Goal: Entertainment & Leisure: Consume media (video, audio)

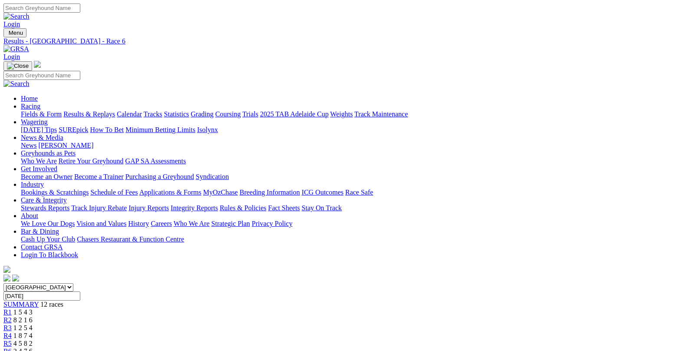
scroll to position [174, 0]
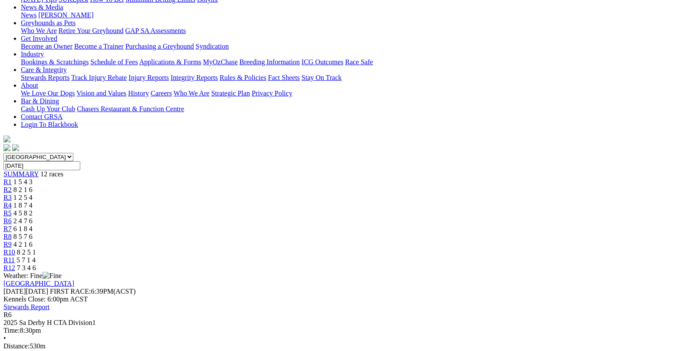
click at [12, 225] on link "R7" at bounding box center [7, 228] width 8 height 7
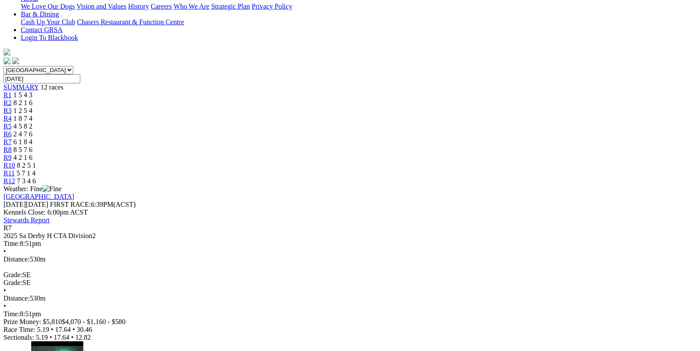
scroll to position [217, 0]
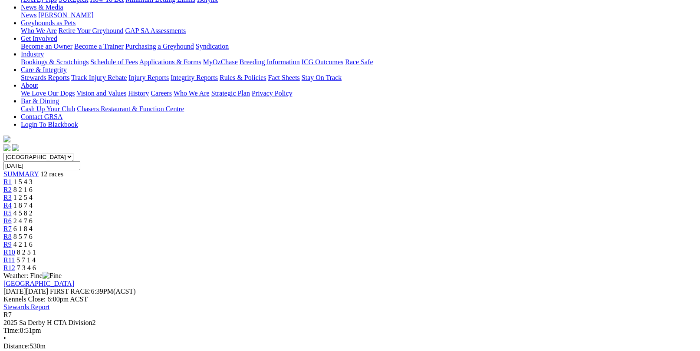
click at [164, 178] on div "R1 1 5 4 3" at bounding box center [349, 182] width 693 height 8
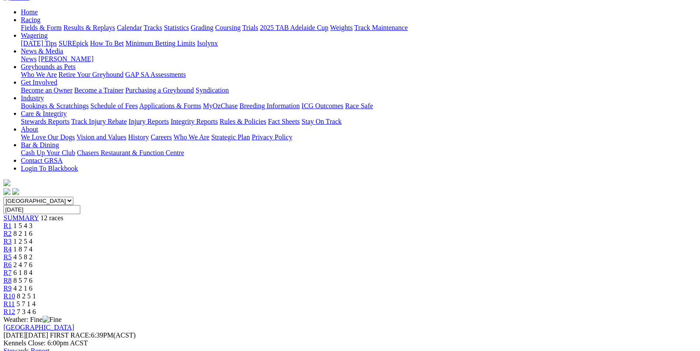
scroll to position [87, 0]
click at [12, 229] on link "R2" at bounding box center [7, 232] width 8 height 7
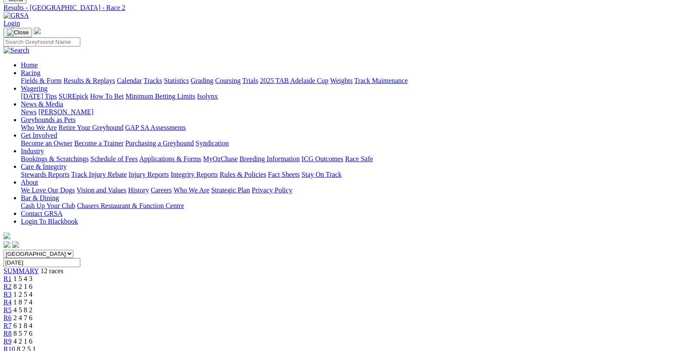
scroll to position [87, 0]
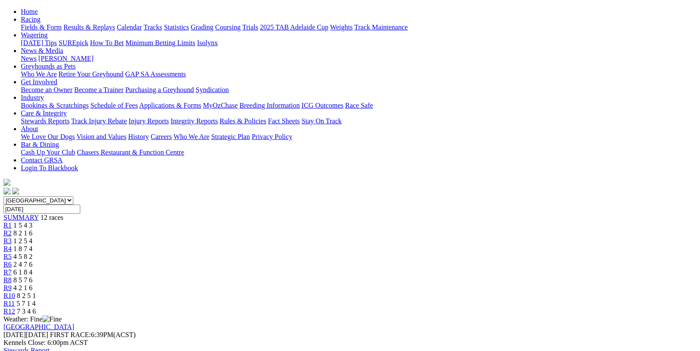
click at [12, 237] on link "R3" at bounding box center [7, 240] width 8 height 7
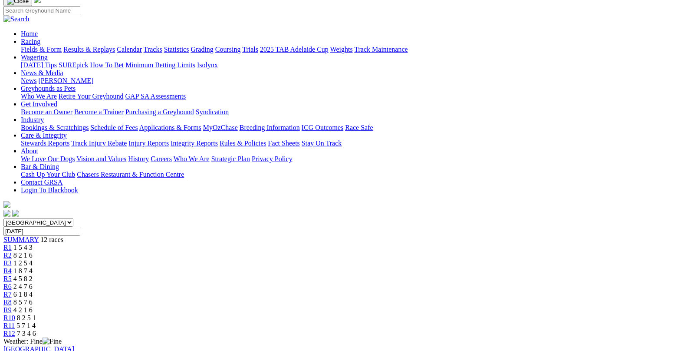
scroll to position [87, 0]
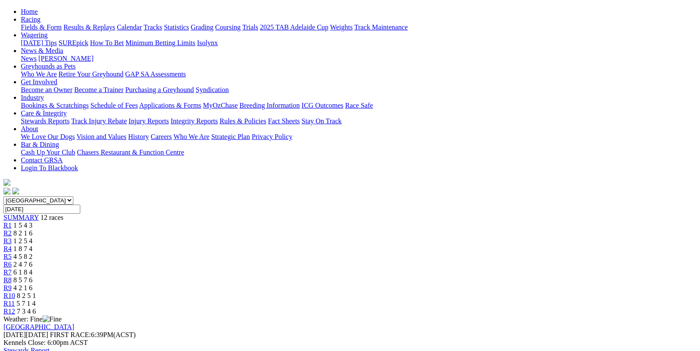
click at [12, 245] on link "R4" at bounding box center [7, 248] width 8 height 7
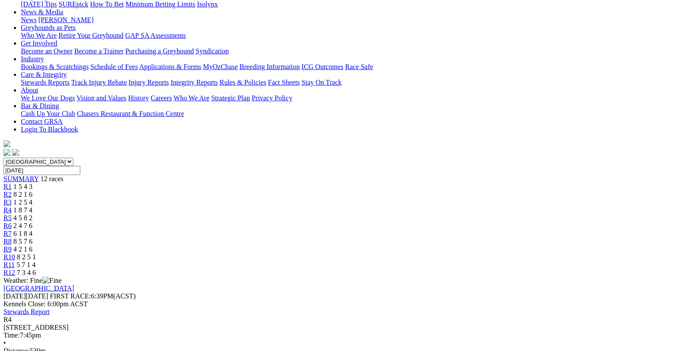
scroll to position [130, 0]
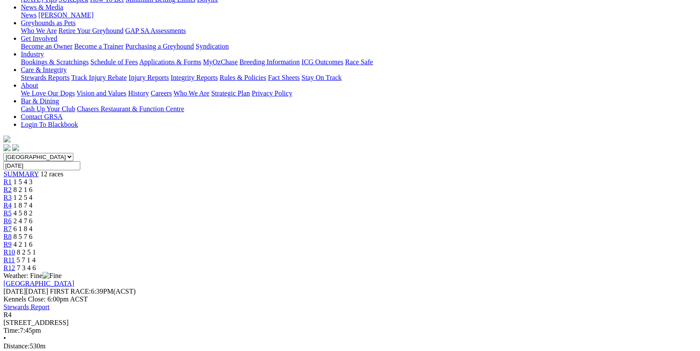
click at [12, 209] on span "R5" at bounding box center [7, 212] width 8 height 7
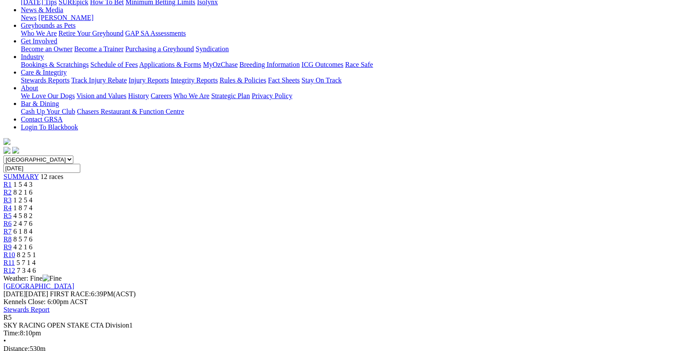
scroll to position [130, 0]
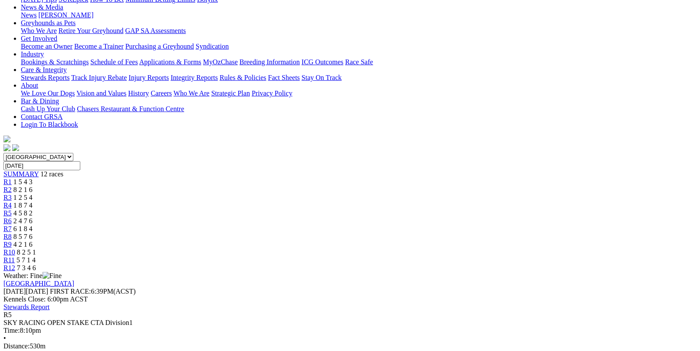
click at [364, 217] on div "R6 2 4 7 6" at bounding box center [349, 221] width 693 height 8
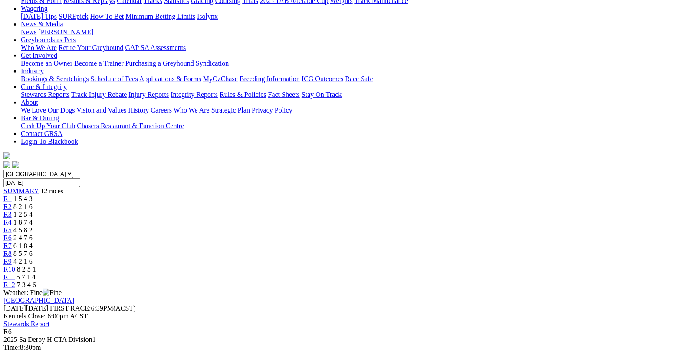
scroll to position [130, 0]
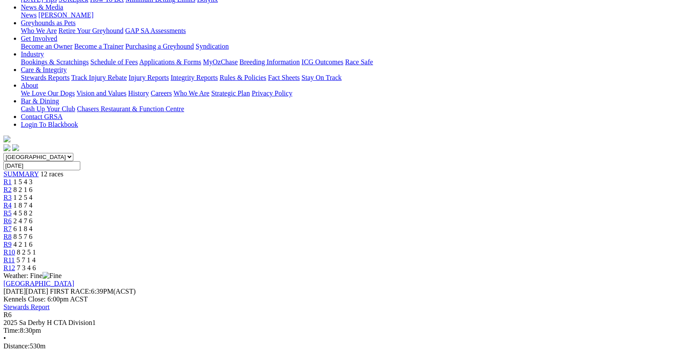
click at [12, 225] on span "R7" at bounding box center [7, 228] width 8 height 7
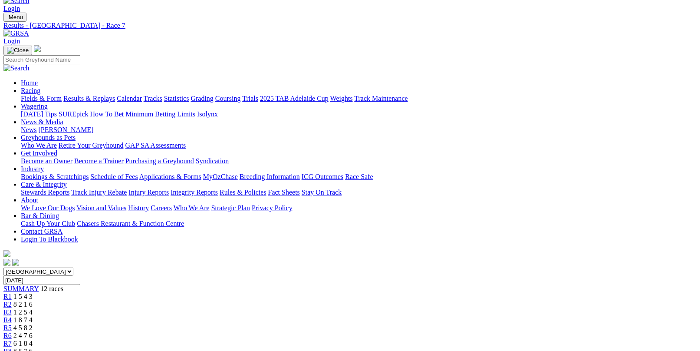
scroll to position [43, 0]
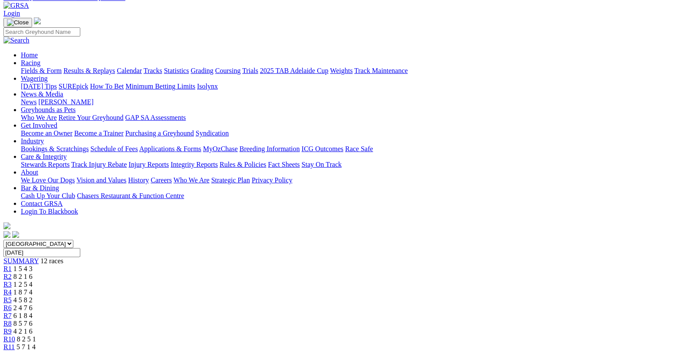
click at [435, 320] on div "R8 8 5 7 6" at bounding box center [349, 324] width 693 height 8
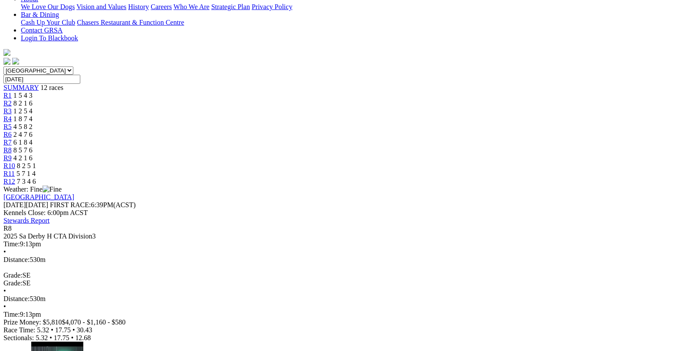
scroll to position [217, 0]
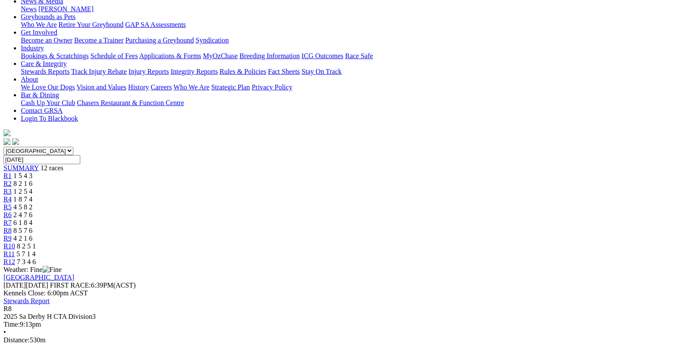
scroll to position [130, 0]
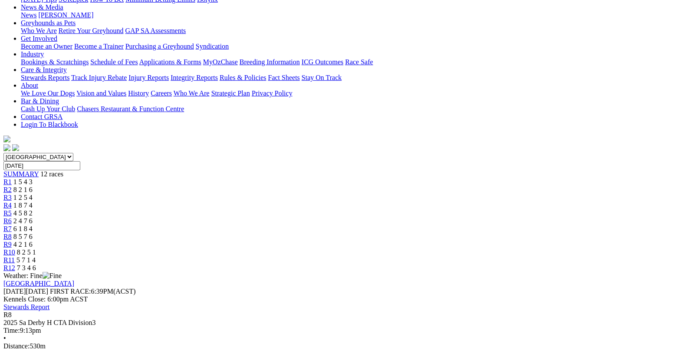
click at [33, 241] on span "4 2 1 6" at bounding box center [22, 244] width 19 height 7
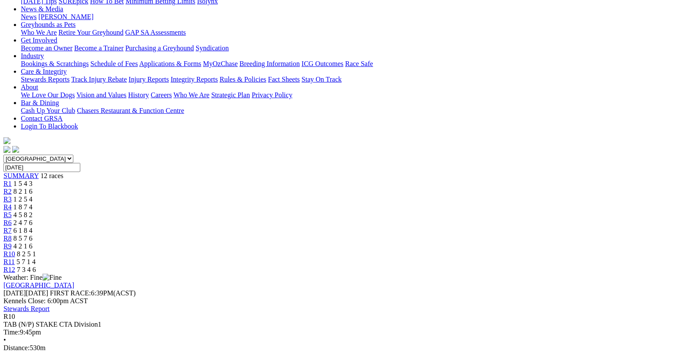
scroll to position [130, 0]
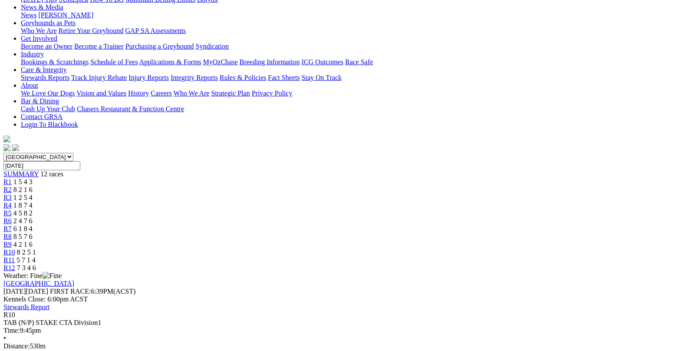
click at [15, 256] on link "R11" at bounding box center [8, 259] width 11 height 7
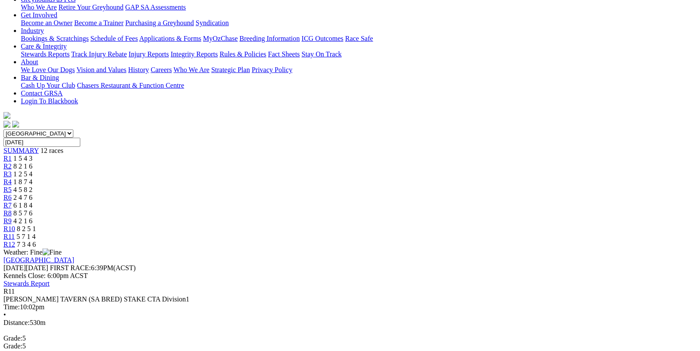
scroll to position [174, 0]
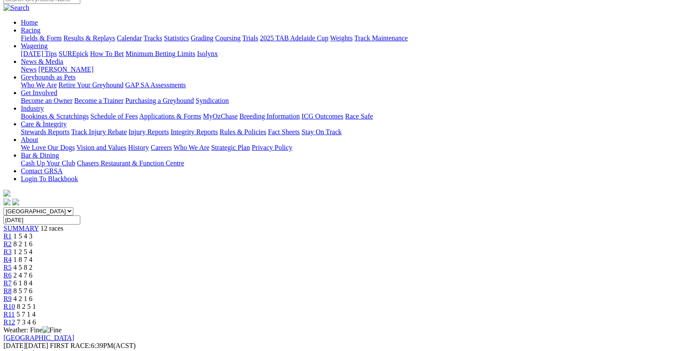
scroll to position [43, 0]
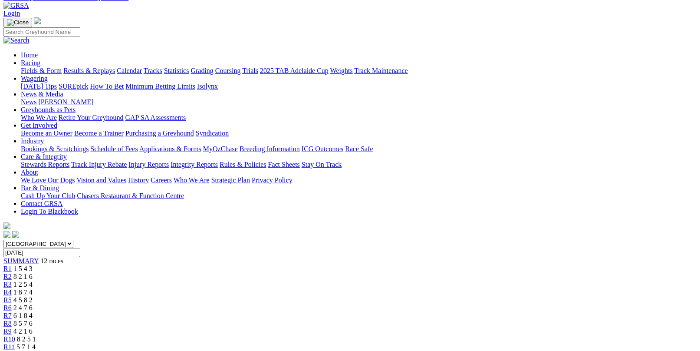
click at [15, 350] on link "R12" at bounding box center [9, 354] width 12 height 7
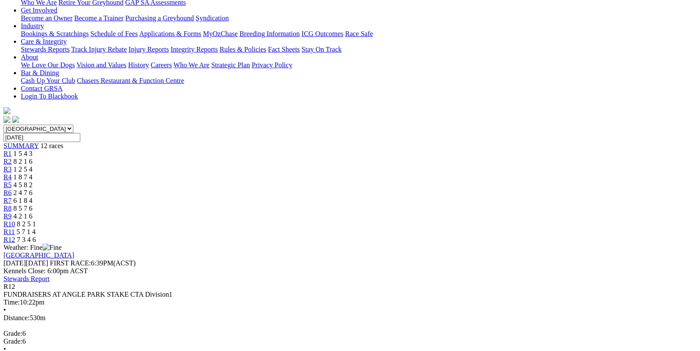
scroll to position [174, 0]
